Goal: Information Seeking & Learning: Learn about a topic

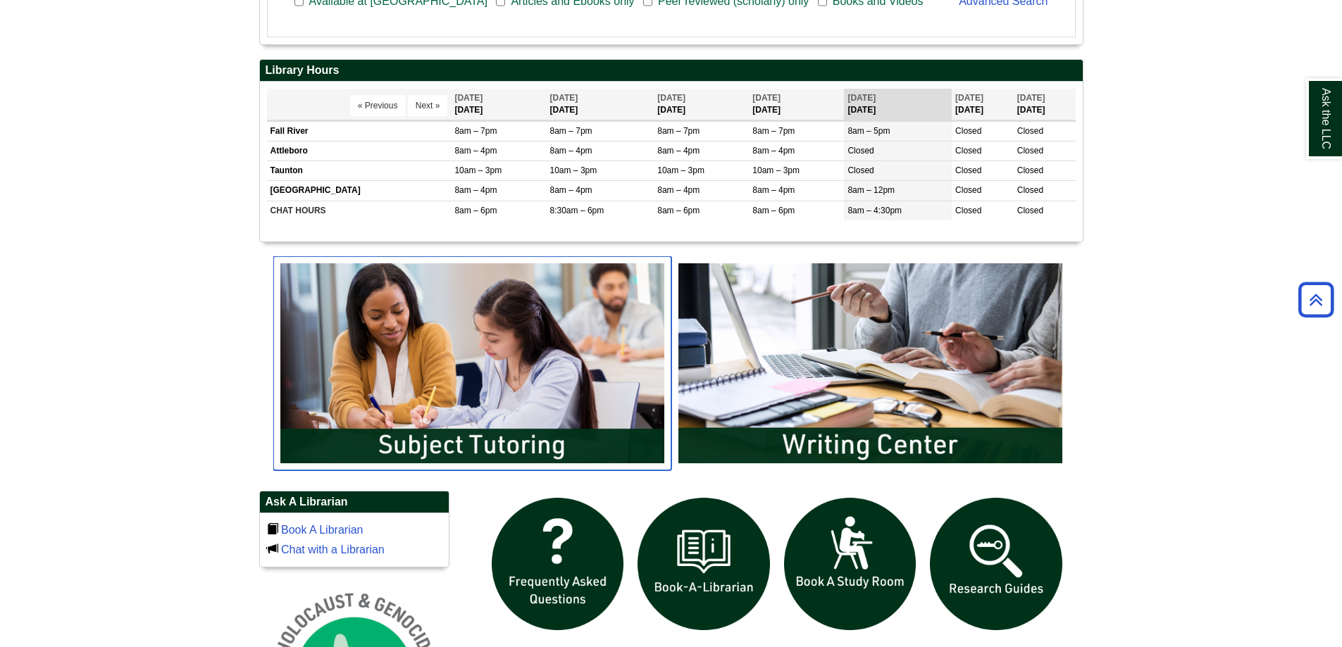
click at [454, 395] on img "slideshow" at bounding box center [472, 363] width 398 height 214
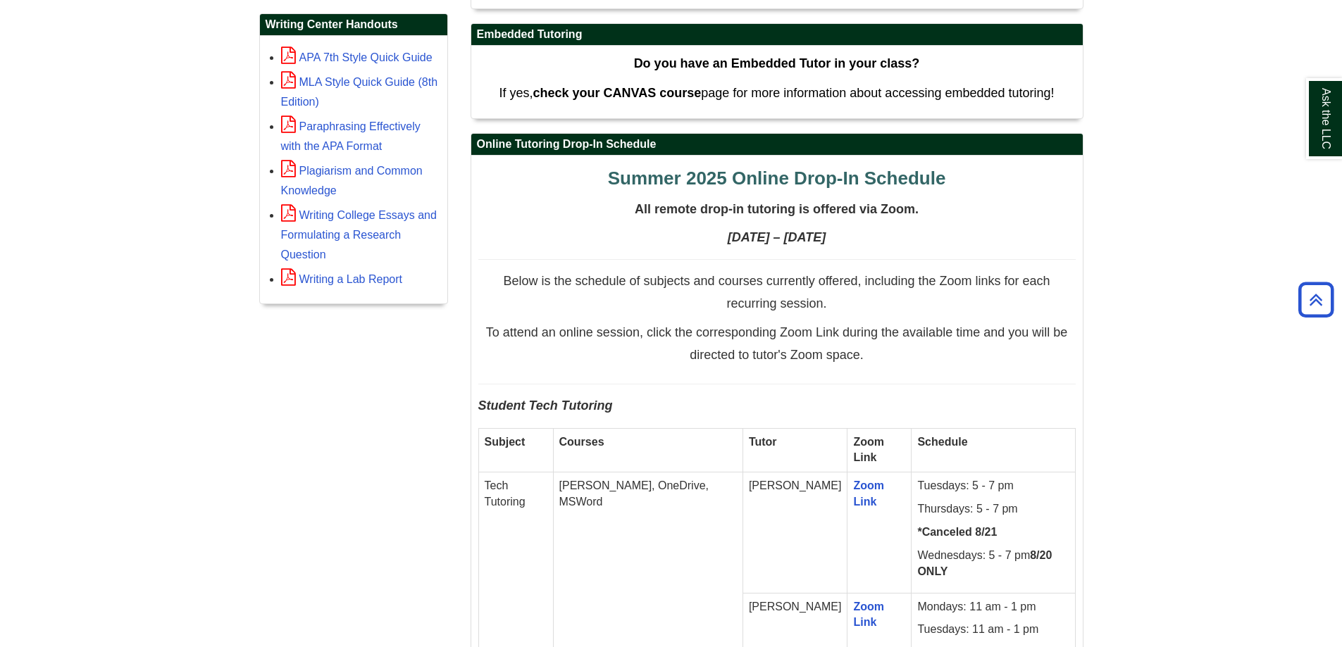
scroll to position [705, 0]
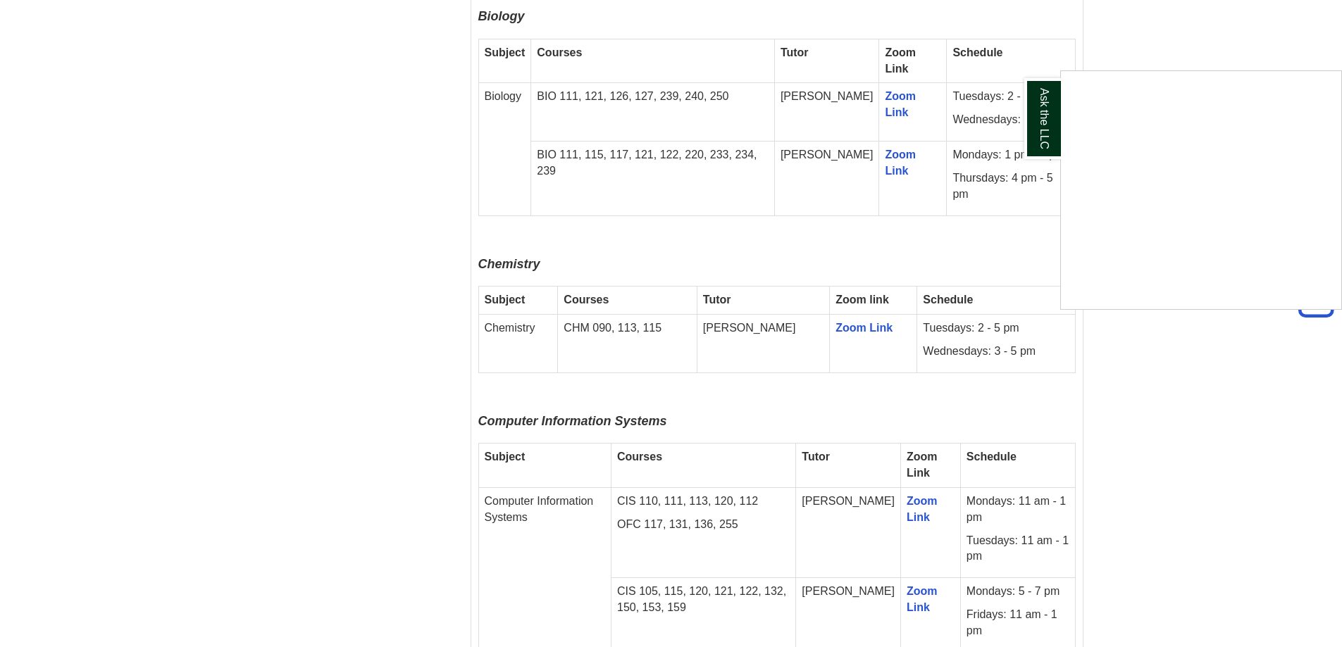
scroll to position [1899, 0]
